Goal: Task Accomplishment & Management: Manage account settings

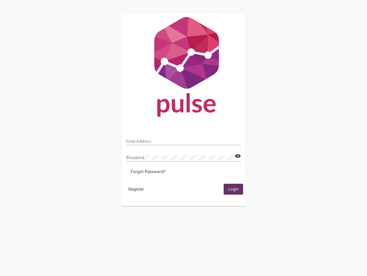
click at [184, 139] on input "Email Address" at bounding box center [183, 141] width 115 height 5
click at [238, 156] on mat-icon "visibility" at bounding box center [238, 155] width 6 height 7
click at [148, 171] on span "Forgot Password?" at bounding box center [148, 171] width 35 height 5
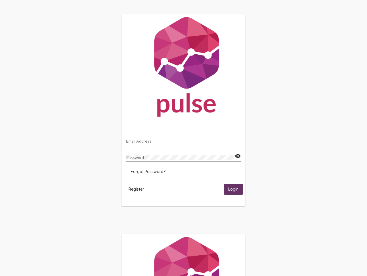
click at [136, 189] on span "Register" at bounding box center [136, 188] width 15 height 5
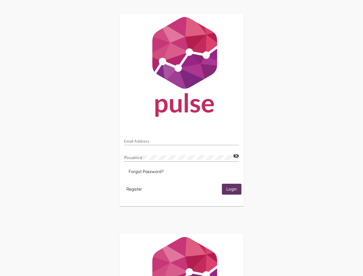
click at [234, 189] on html "Email Address Password visibility_off Forgot Password? Register Login" at bounding box center [181, 186] width 363 height 372
